Goal: Task Accomplishment & Management: Use online tool/utility

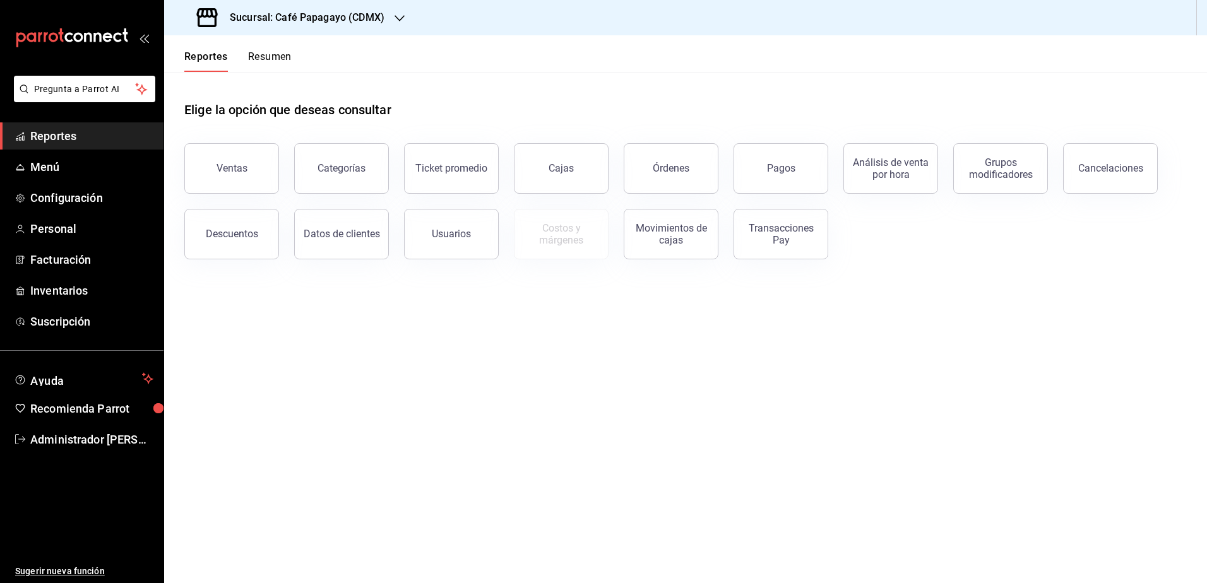
click at [298, 18] on h3 "Sucursal: Café Papagayo (CDMX)" at bounding box center [302, 17] width 165 height 15
click at [282, 91] on div "Ultramarinos (CDMX)" at bounding box center [258, 83] width 189 height 28
click at [791, 161] on button "Pagos" at bounding box center [781, 168] width 95 height 51
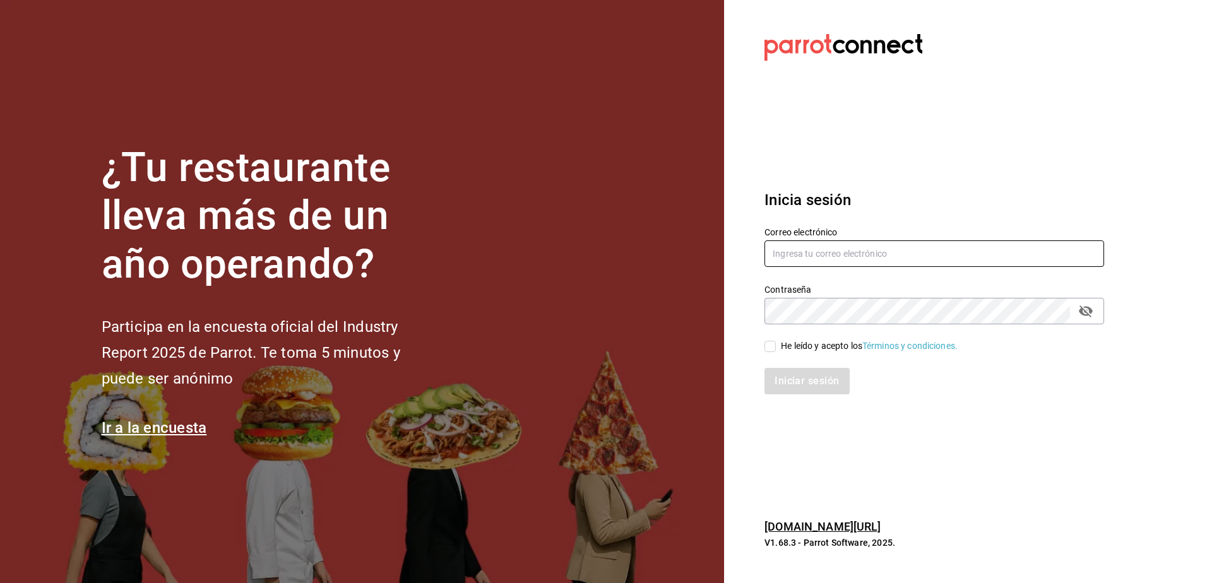
type input "[EMAIL_ADDRESS][DOMAIN_NAME]"
click at [770, 350] on input "He leído y acepto los Términos y condiciones." at bounding box center [770, 346] width 11 height 11
checkbox input "true"
click at [801, 376] on button "Iniciar sesión" at bounding box center [808, 381] width 86 height 27
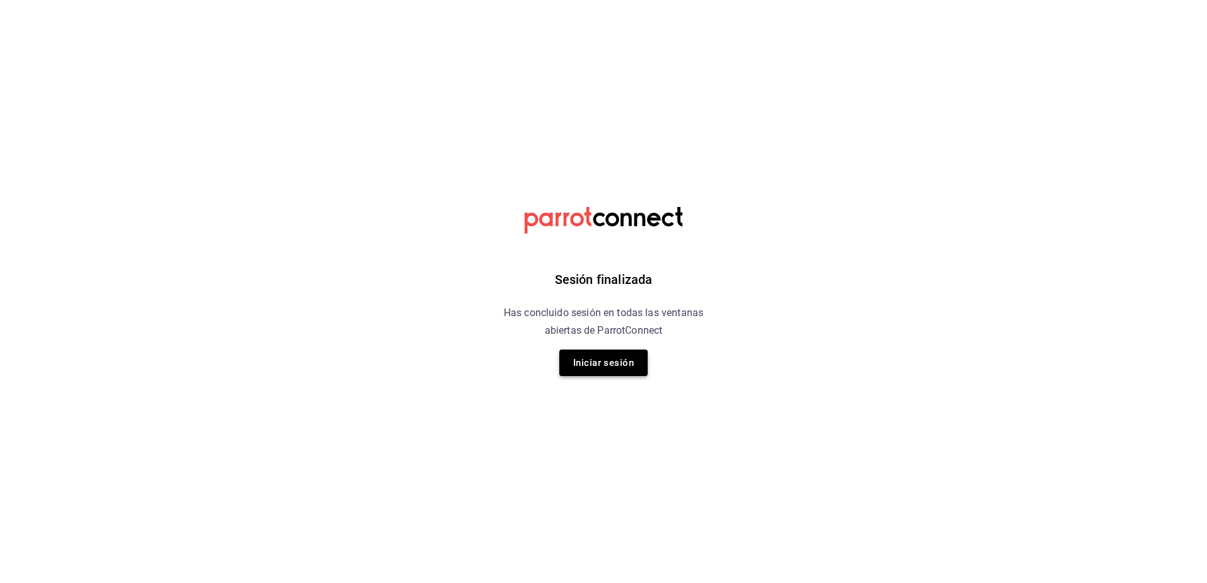
click at [630, 352] on button "Iniciar sesión" at bounding box center [603, 363] width 88 height 27
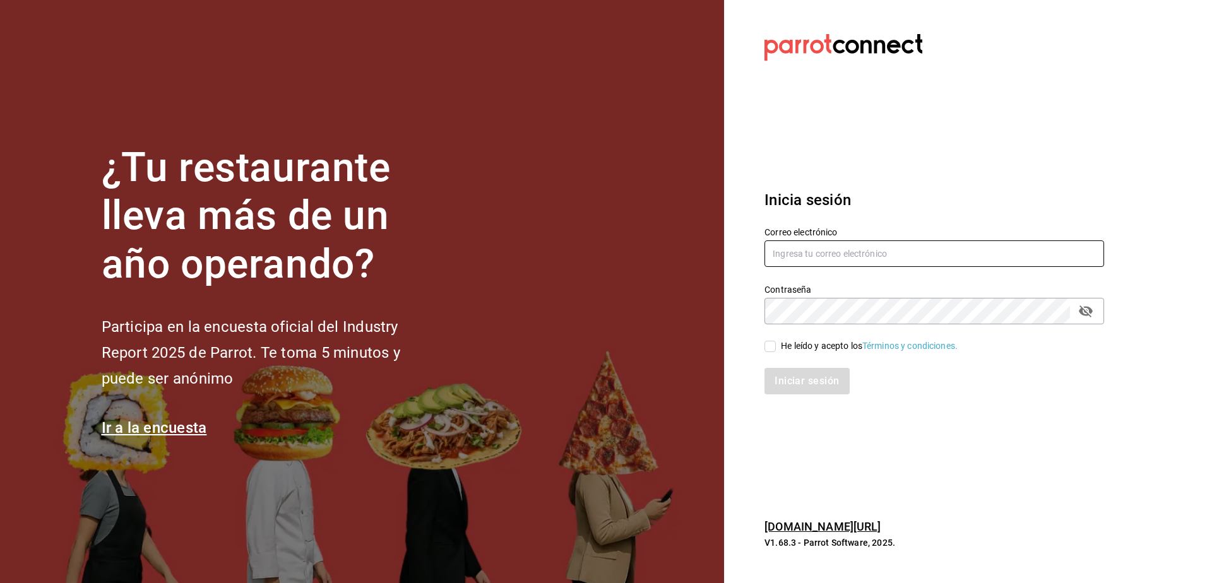
type input "facturacion@cocina82.com"
click at [768, 352] on label "He leído y acepto los Términos y condiciones." at bounding box center [861, 346] width 193 height 13
click at [768, 352] on input "He leído y acepto los Términos y condiciones." at bounding box center [770, 346] width 11 height 11
checkbox input "true"
click at [787, 369] on button "Iniciar sesión" at bounding box center [808, 381] width 86 height 27
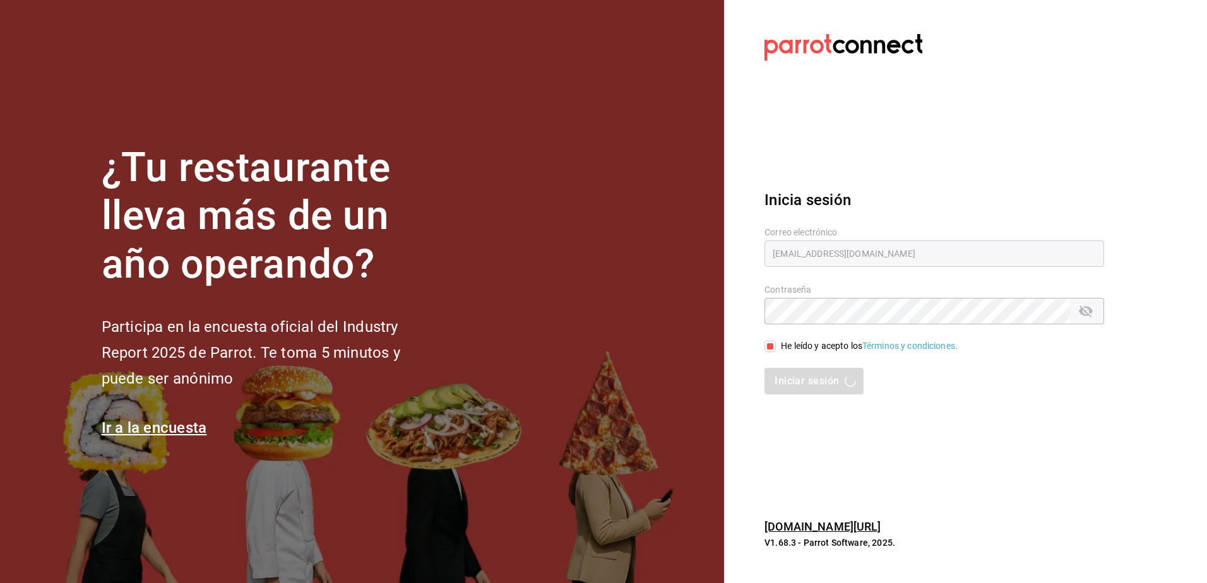
click at [790, 378] on div "Iniciar sesión" at bounding box center [935, 381] width 340 height 27
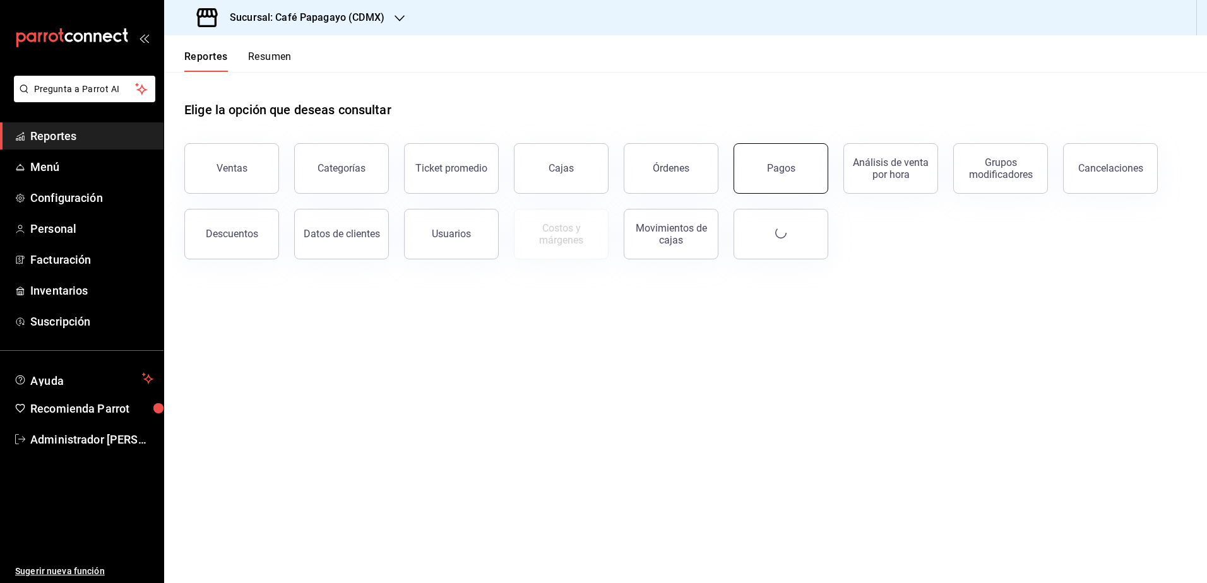
click at [790, 157] on button "Pagos" at bounding box center [781, 168] width 95 height 51
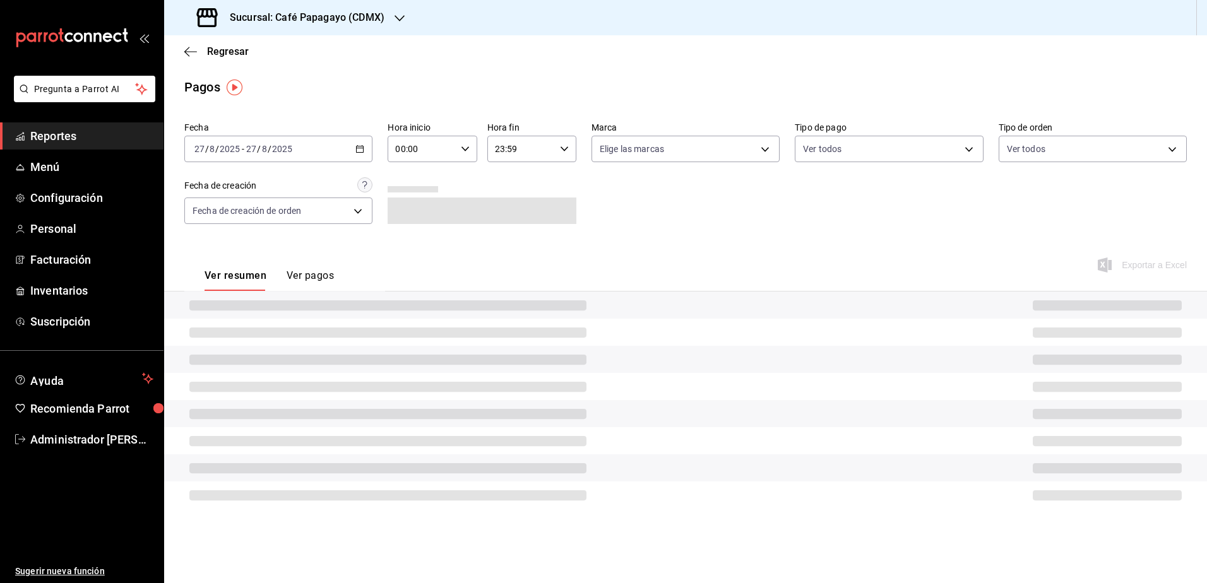
click at [323, 146] on div "2025-08-27 27 / 8 / 2025 - 2025-08-27 27 / 8 / 2025" at bounding box center [278, 149] width 188 height 27
click at [346, 18] on h3 "Sucursal: Café Papagayo (CDMX)" at bounding box center [302, 17] width 165 height 15
click at [265, 83] on div "Ultramarinos (CDMX)" at bounding box center [258, 82] width 169 height 13
click at [287, 148] on input "2025" at bounding box center [281, 149] width 21 height 10
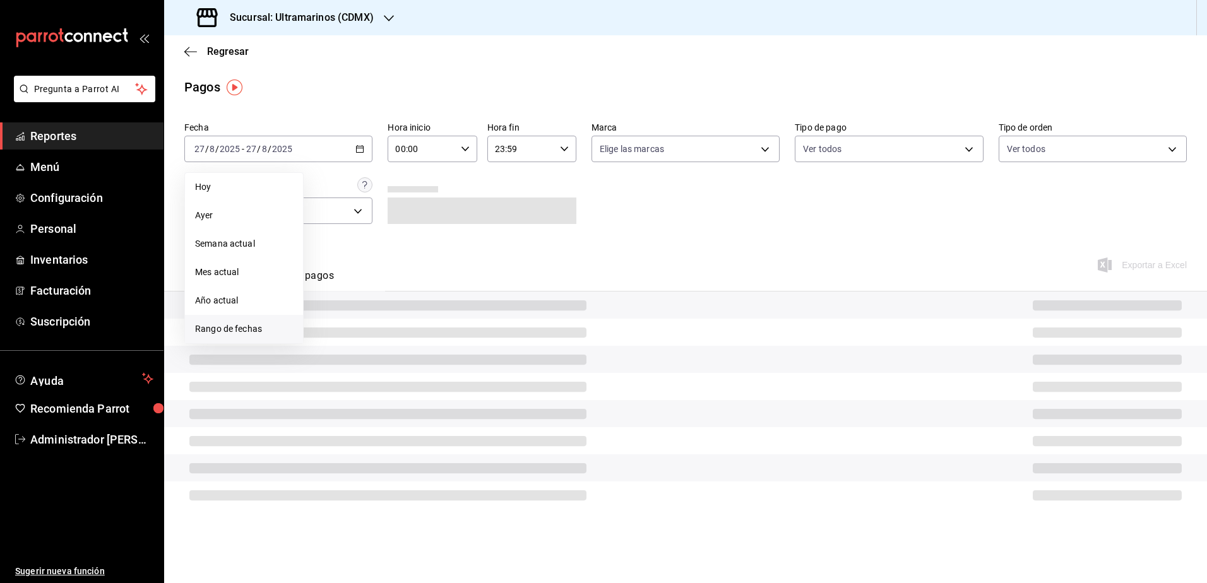
click at [231, 330] on span "Rango de fechas" at bounding box center [244, 329] width 98 height 13
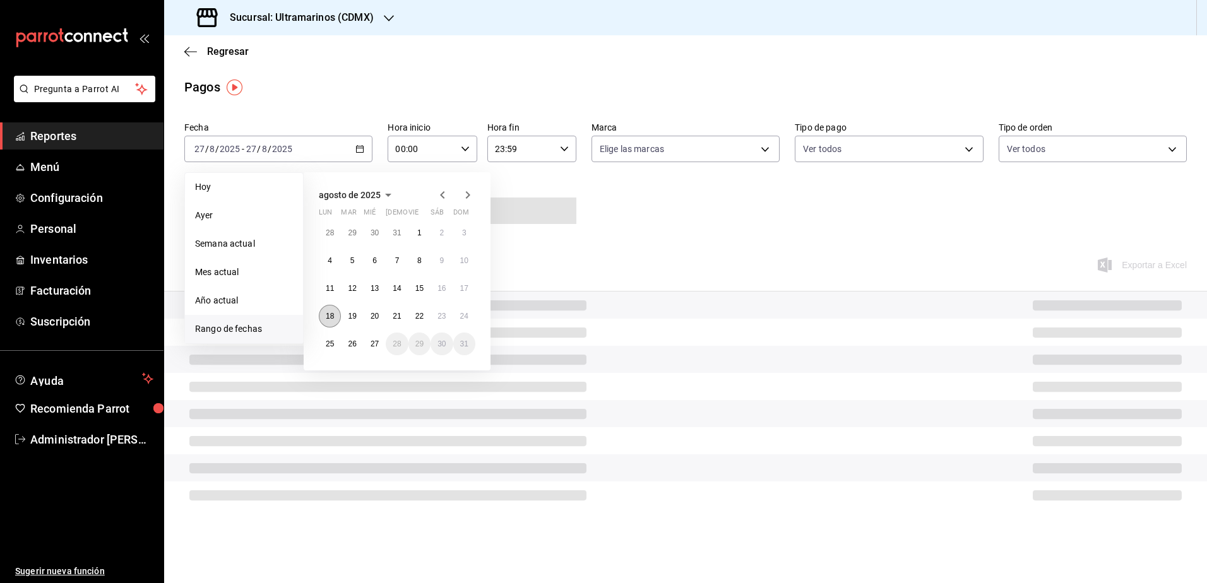
click at [326, 319] on abbr "18" at bounding box center [330, 316] width 8 height 9
click at [469, 314] on button "24" at bounding box center [464, 316] width 22 height 23
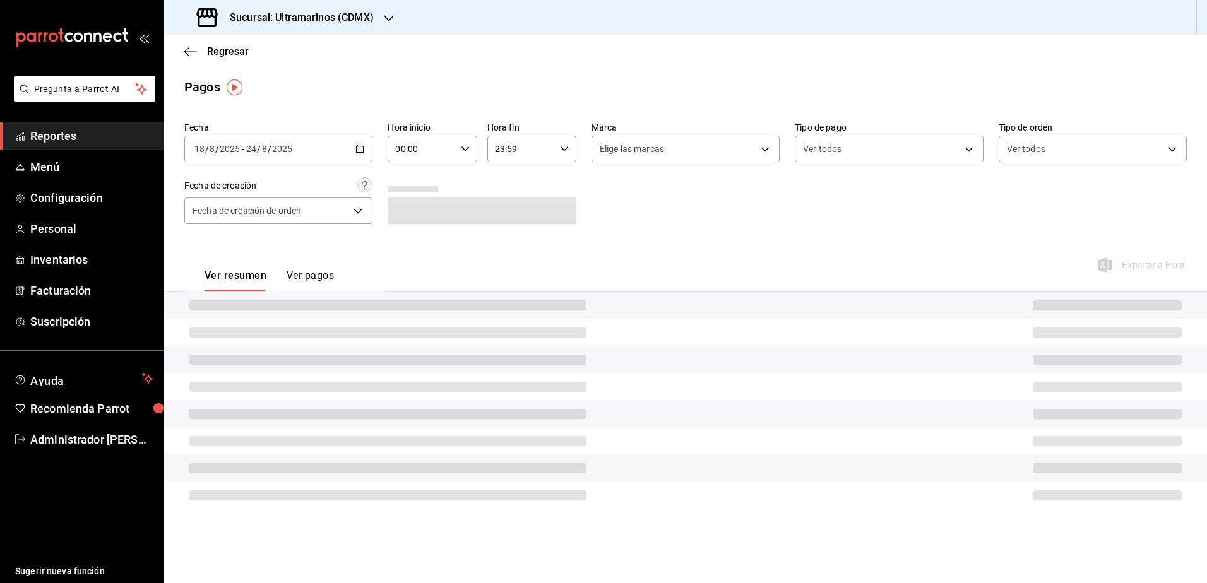
click at [429, 35] on div "Regresar" at bounding box center [685, 51] width 1043 height 32
click at [297, 277] on button "Ver pagos" at bounding box center [310, 280] width 47 height 21
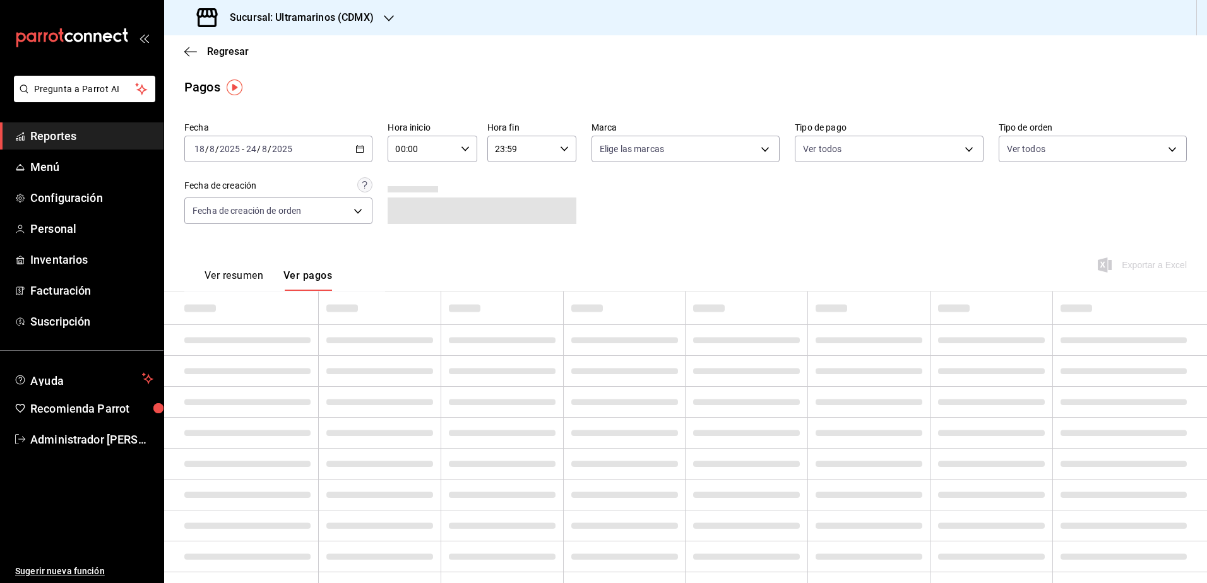
click at [206, 275] on button "Ver resumen" at bounding box center [234, 280] width 59 height 21
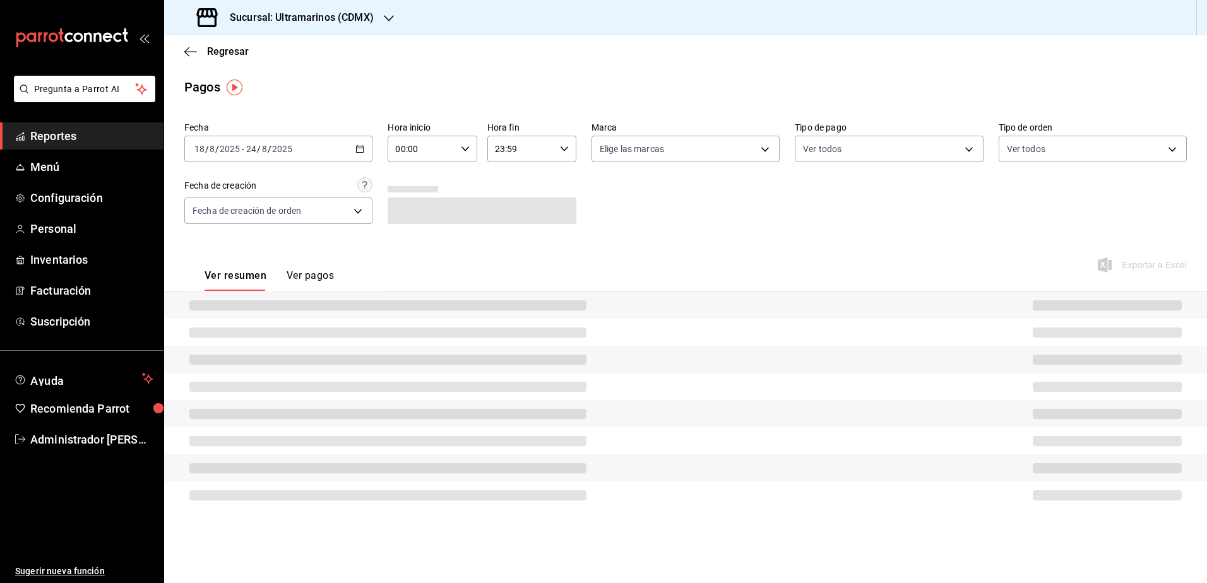
click at [290, 150] on input "2025" at bounding box center [281, 149] width 21 height 10
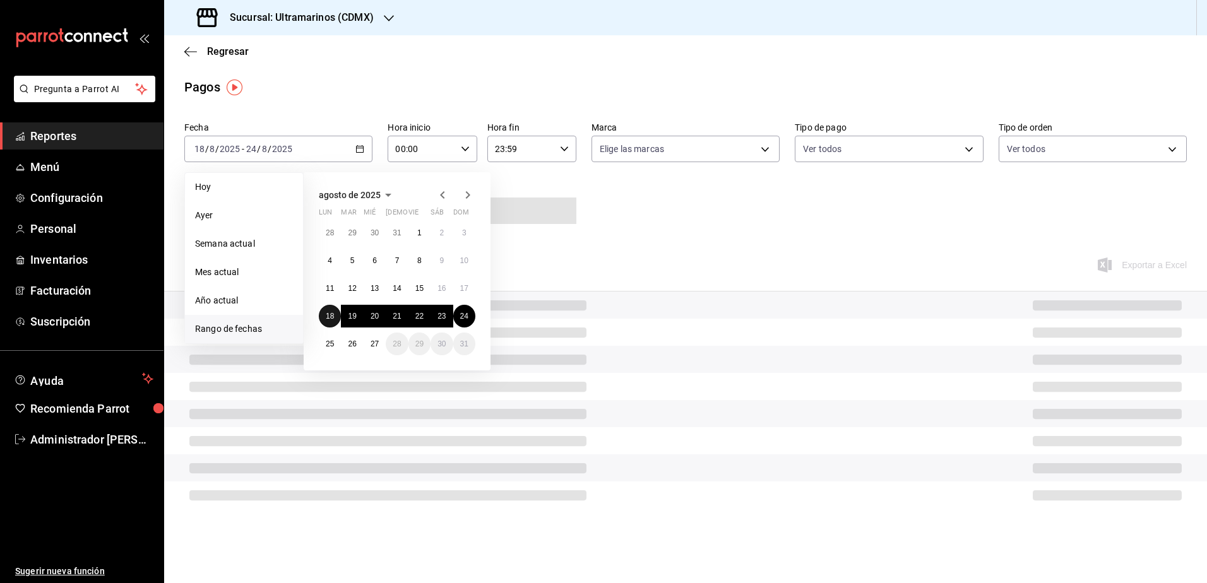
click at [338, 314] on button "18" at bounding box center [330, 316] width 22 height 23
click at [458, 321] on button "24" at bounding box center [464, 316] width 22 height 23
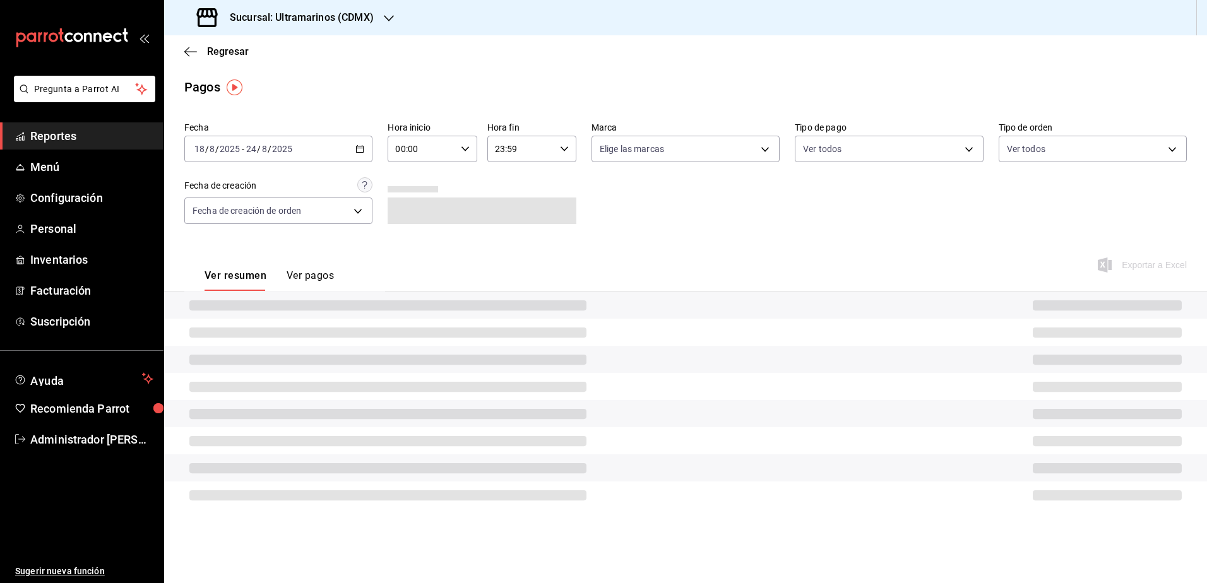
click at [684, 240] on div "Ver resumen Ver pagos Exportar a Excel" at bounding box center [685, 272] width 1043 height 67
click at [87, 176] on link "Menú" at bounding box center [82, 166] width 164 height 27
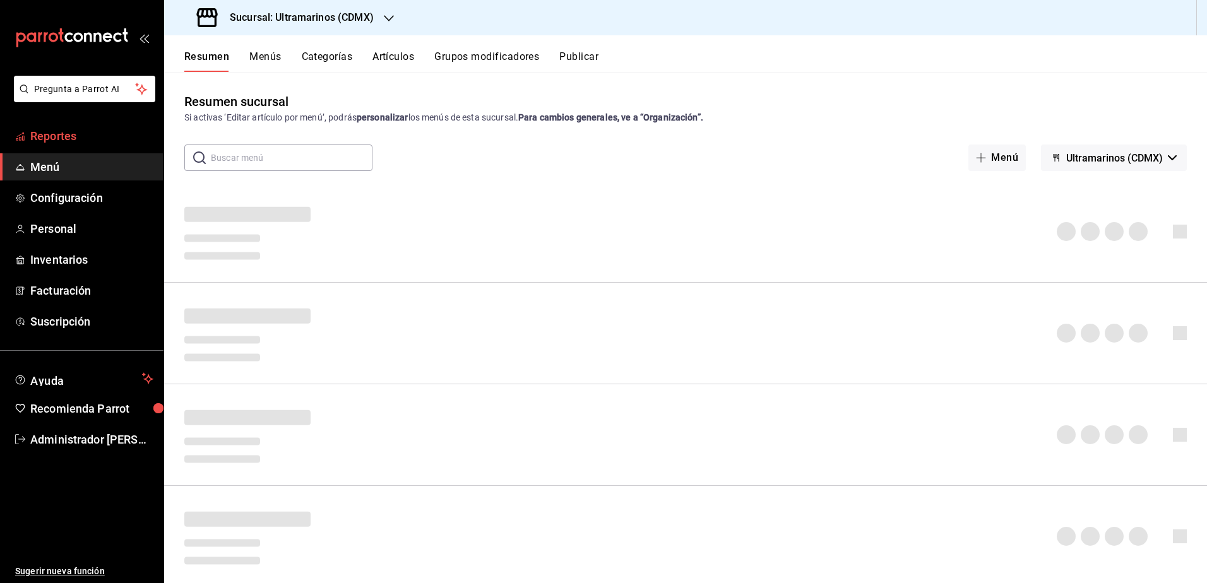
click at [81, 140] on span "Reportes" at bounding box center [91, 136] width 123 height 17
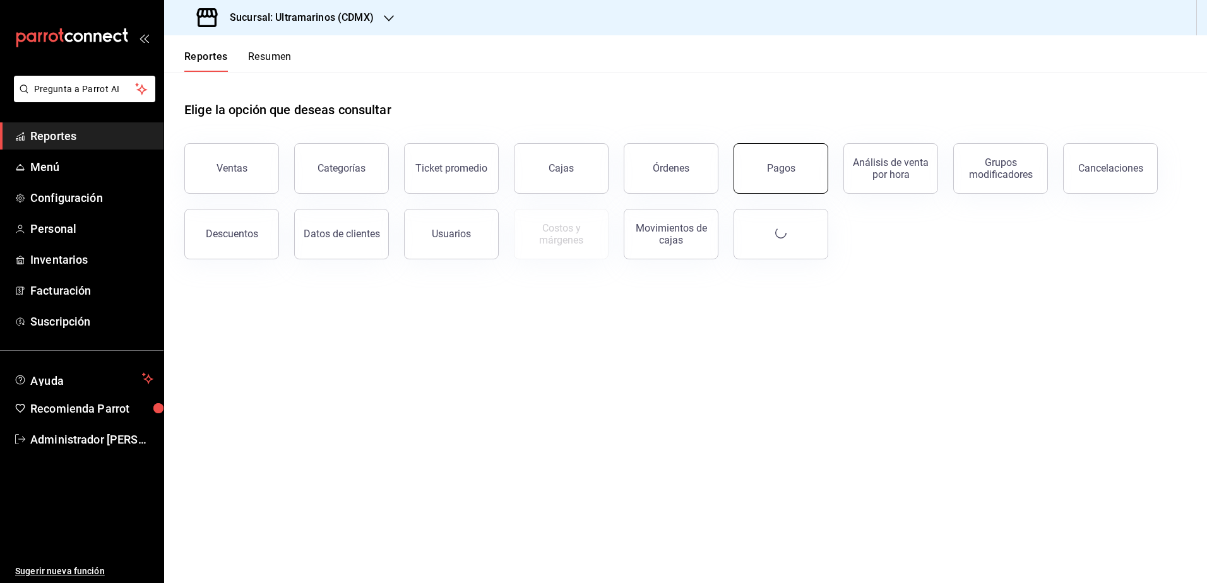
click at [805, 164] on button "Pagos" at bounding box center [781, 168] width 95 height 51
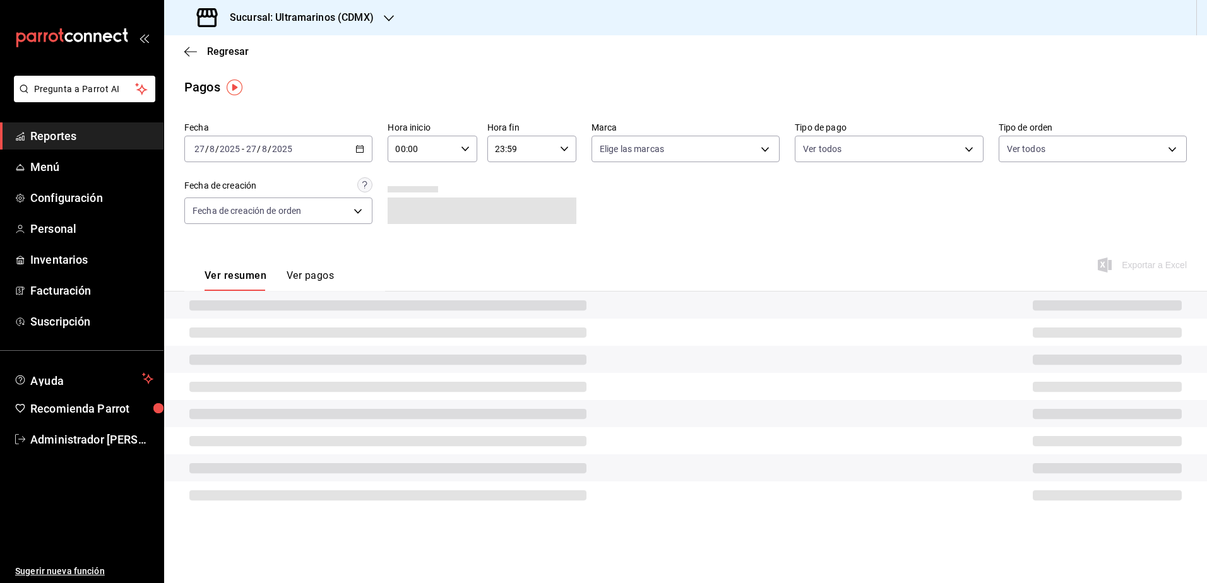
click at [305, 147] on div "2025-08-27 27 / 8 / 2025 - 2025-08-27 27 / 8 / 2025" at bounding box center [278, 149] width 188 height 27
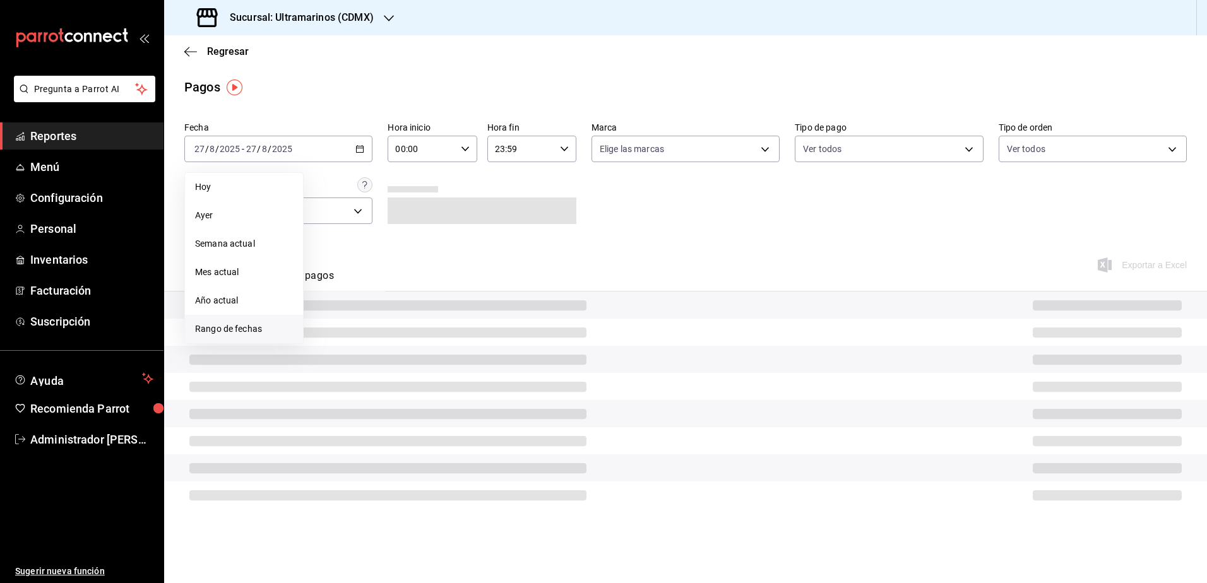
click at [235, 331] on span "Rango de fechas" at bounding box center [244, 329] width 98 height 13
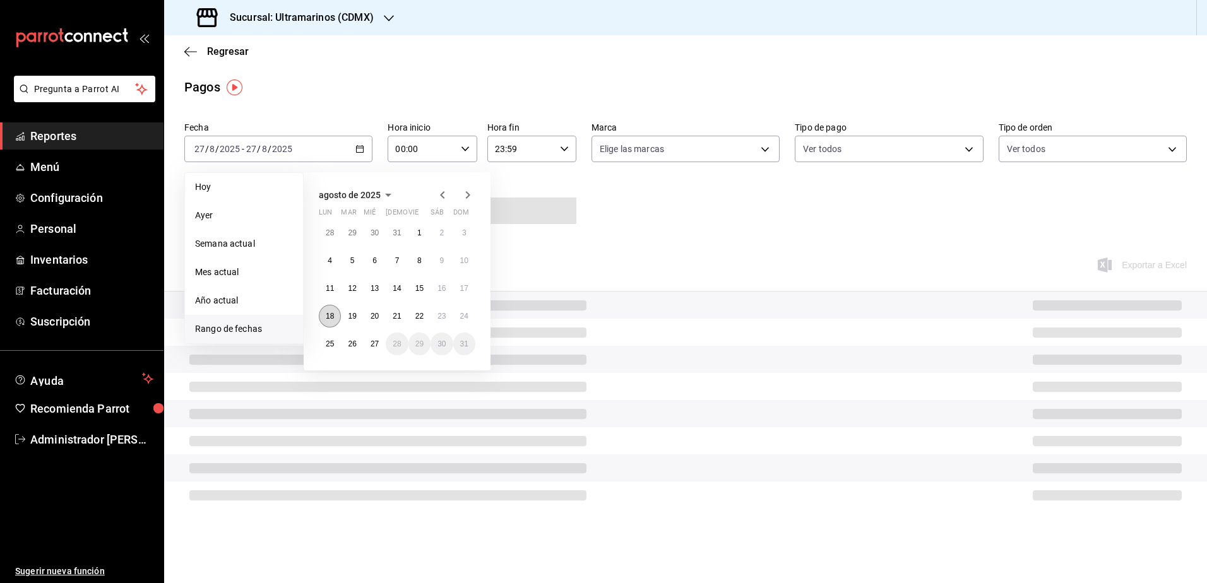
click at [325, 321] on button "18" at bounding box center [330, 316] width 22 height 23
click at [463, 312] on abbr "24" at bounding box center [464, 316] width 8 height 9
